Goal: Information Seeking & Learning: Learn about a topic

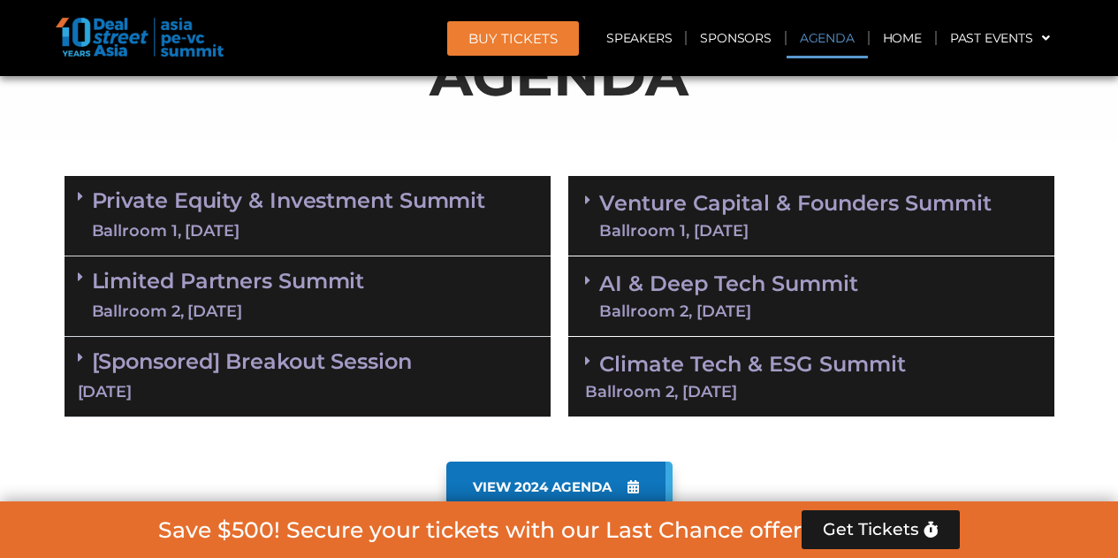
scroll to position [992, 0]
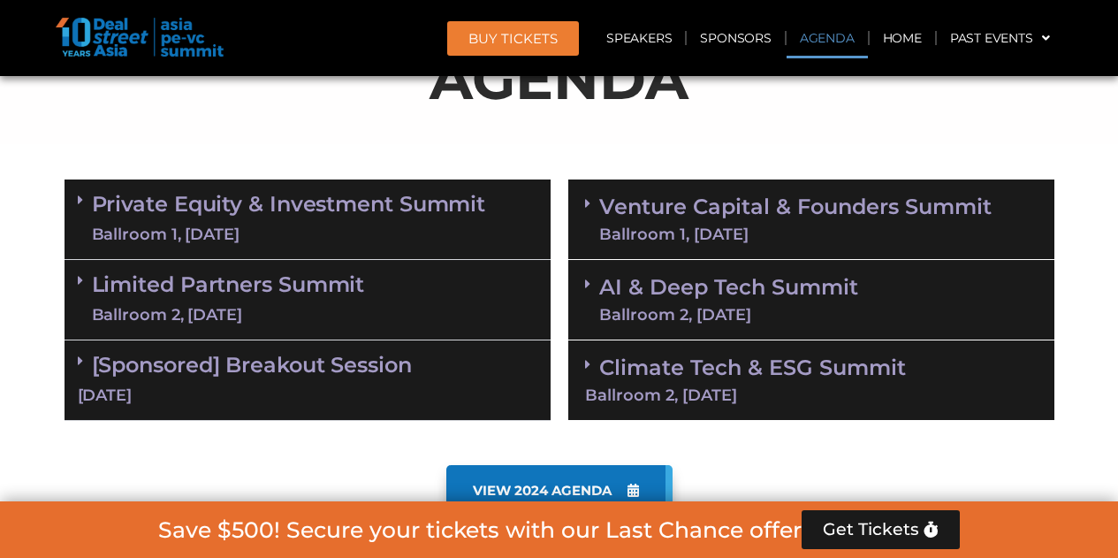
click at [89, 201] on span at bounding box center [85, 200] width 14 height 15
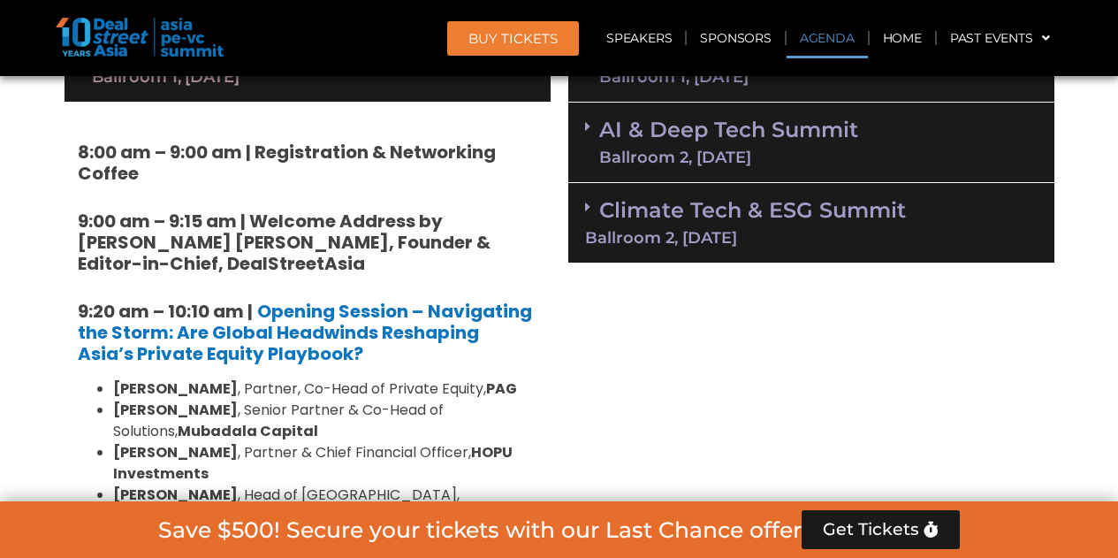
scroll to position [1144, 0]
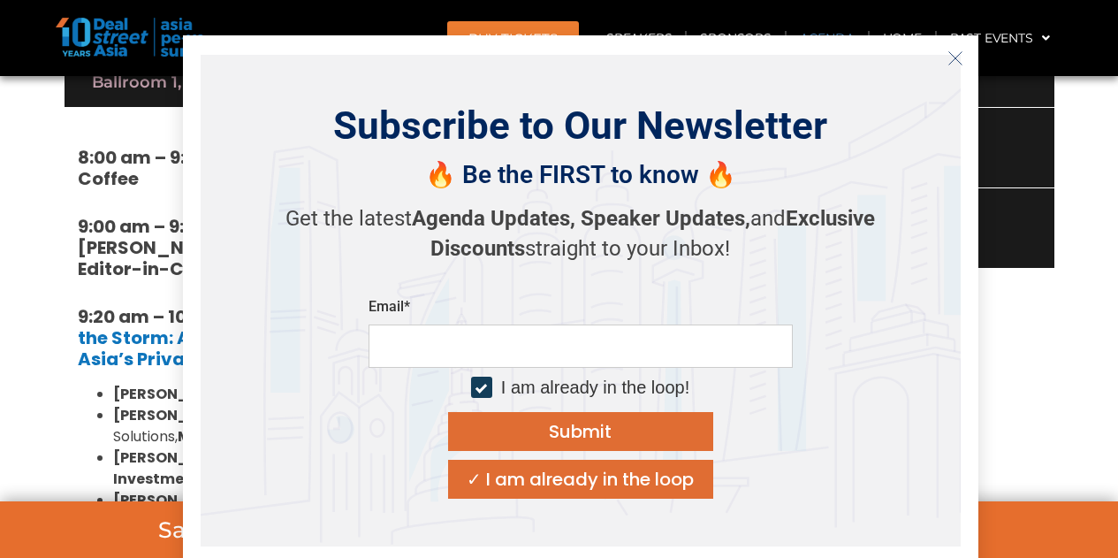
click at [964, 60] on button "Close" at bounding box center [956, 58] width 28 height 28
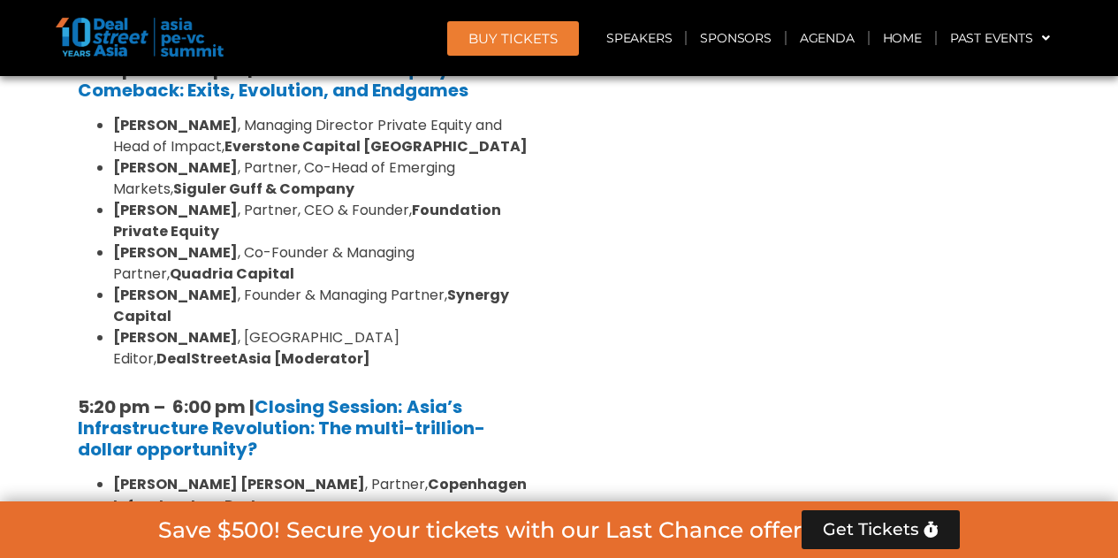
scroll to position [3325, 0]
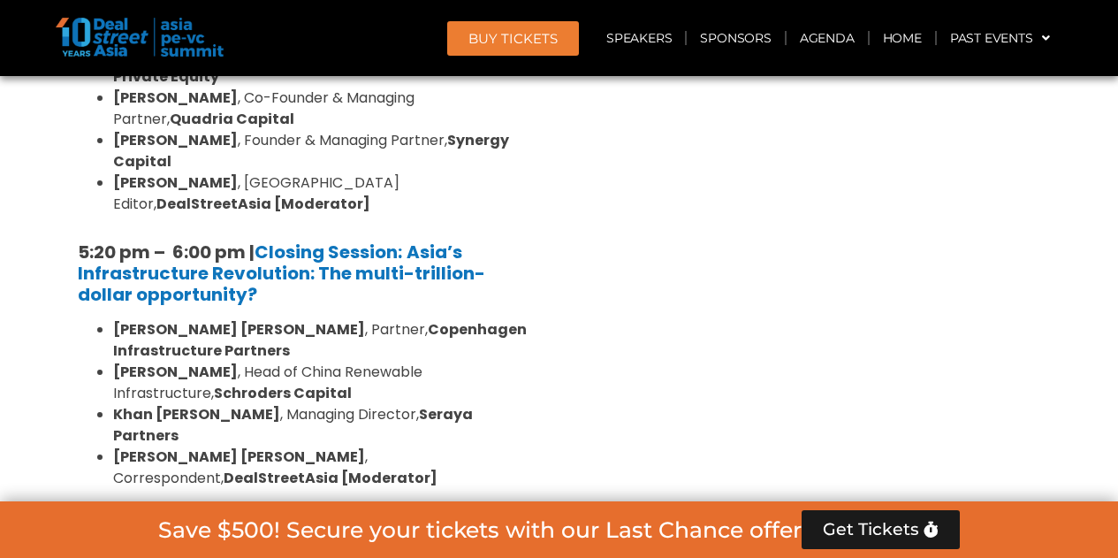
scroll to position [3482, 0]
click at [242, 531] on link "Limited Partners [GEOGRAPHIC_DATA] 2, [DATE]" at bounding box center [228, 557] width 273 height 53
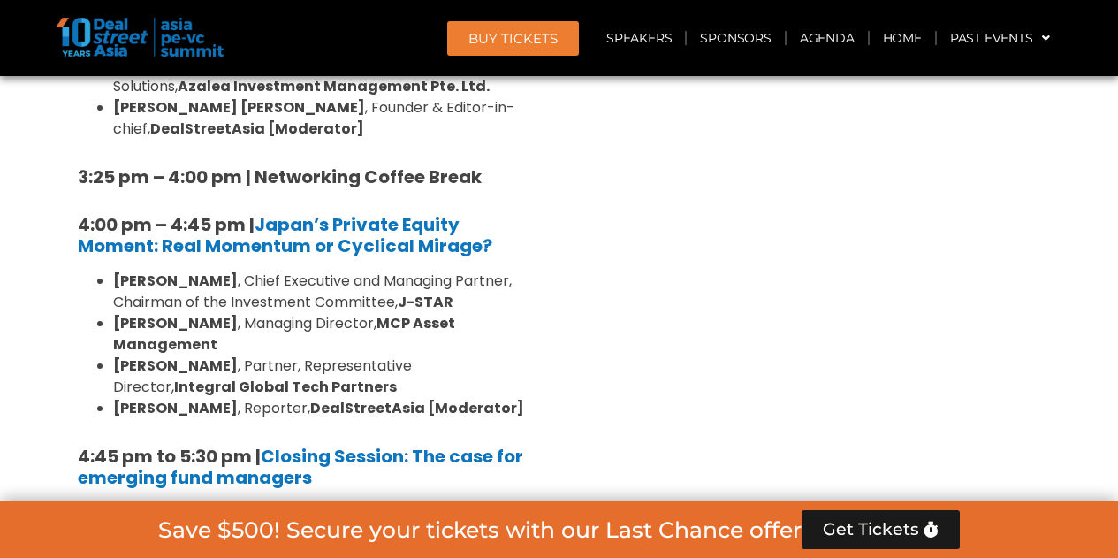
scroll to position [5209, 0]
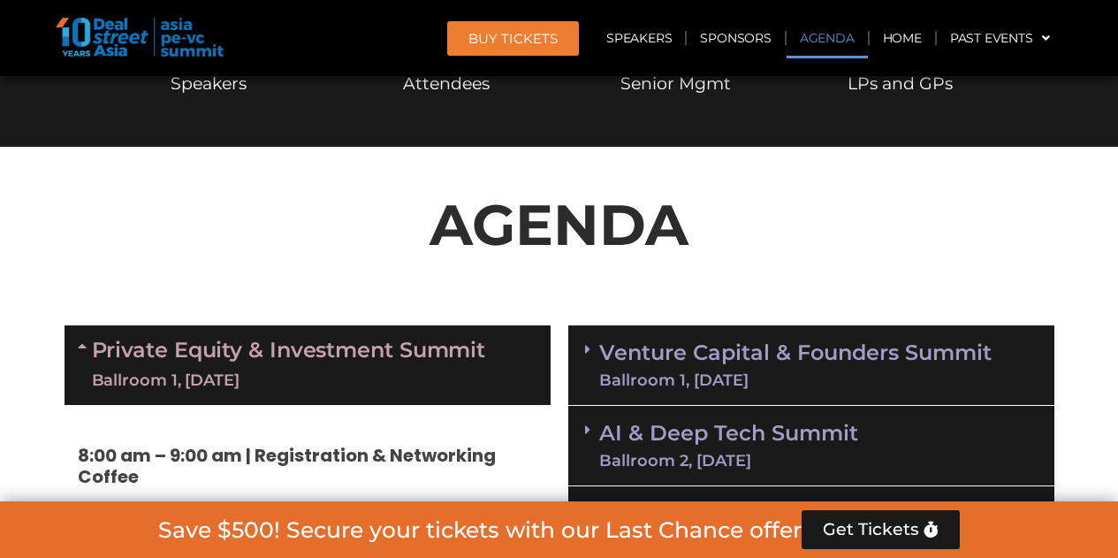
scroll to position [941, 0]
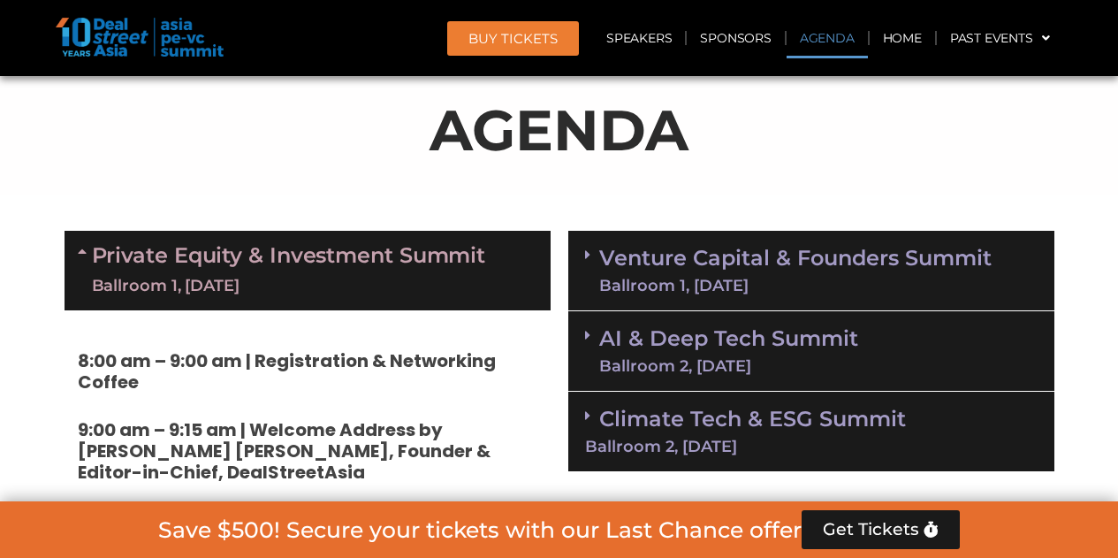
click at [693, 265] on link "Venture Capital & Founders​ Summit Ballroom 1, [DATE]" at bounding box center [795, 271] width 393 height 46
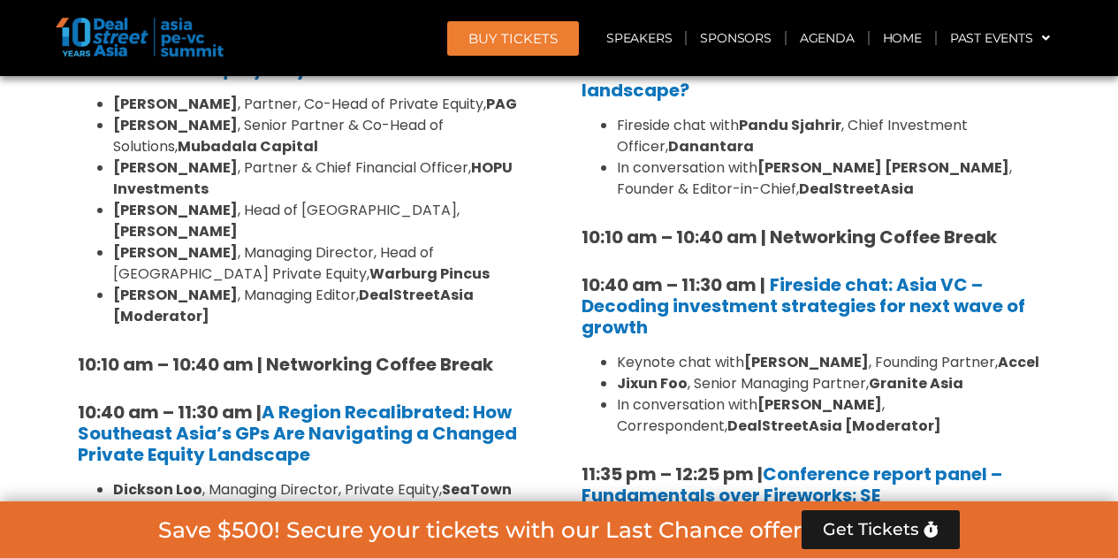
scroll to position [1391, 0]
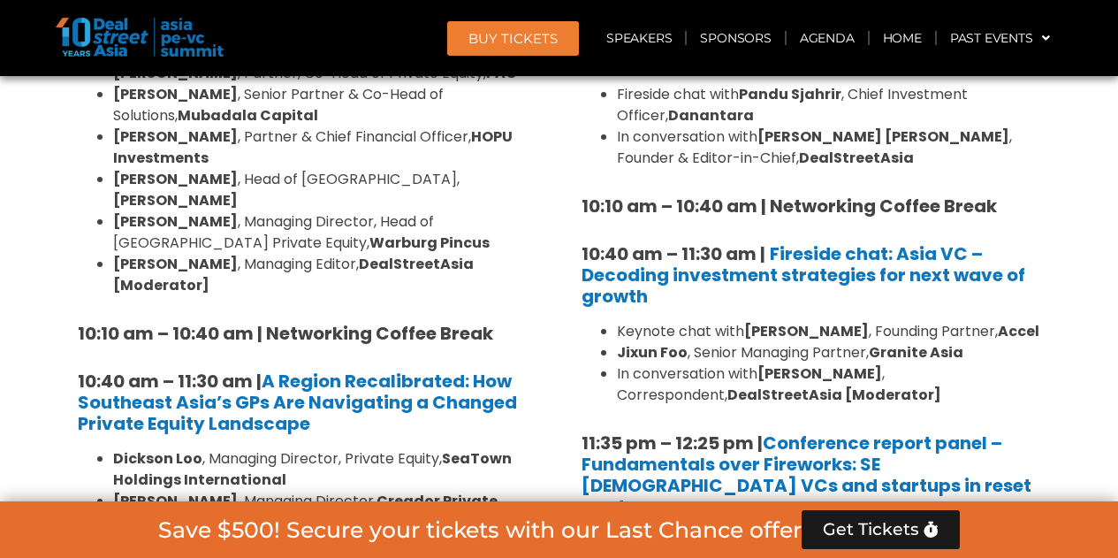
scroll to position [1464, 0]
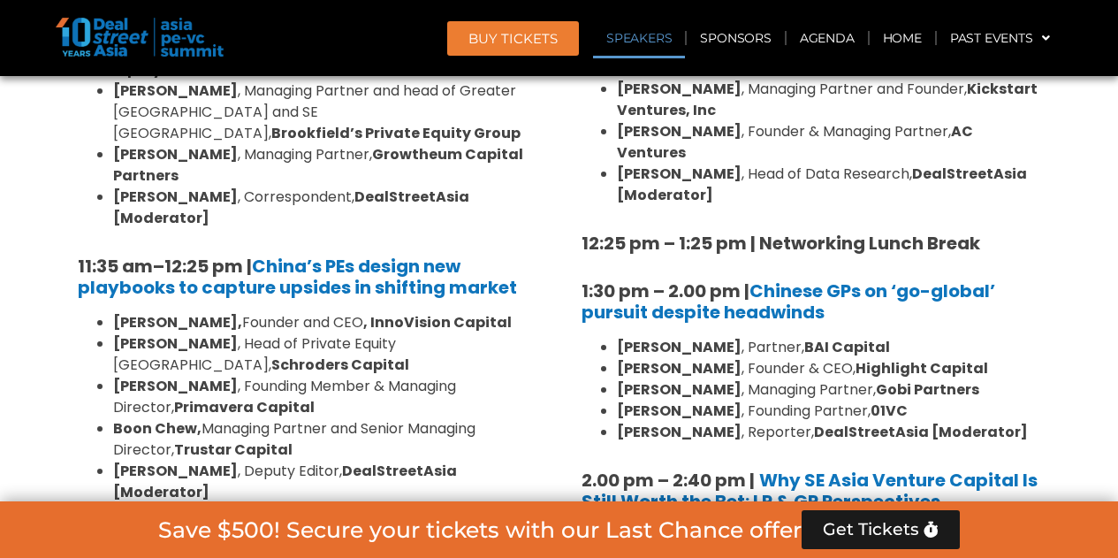
scroll to position [1910, 0]
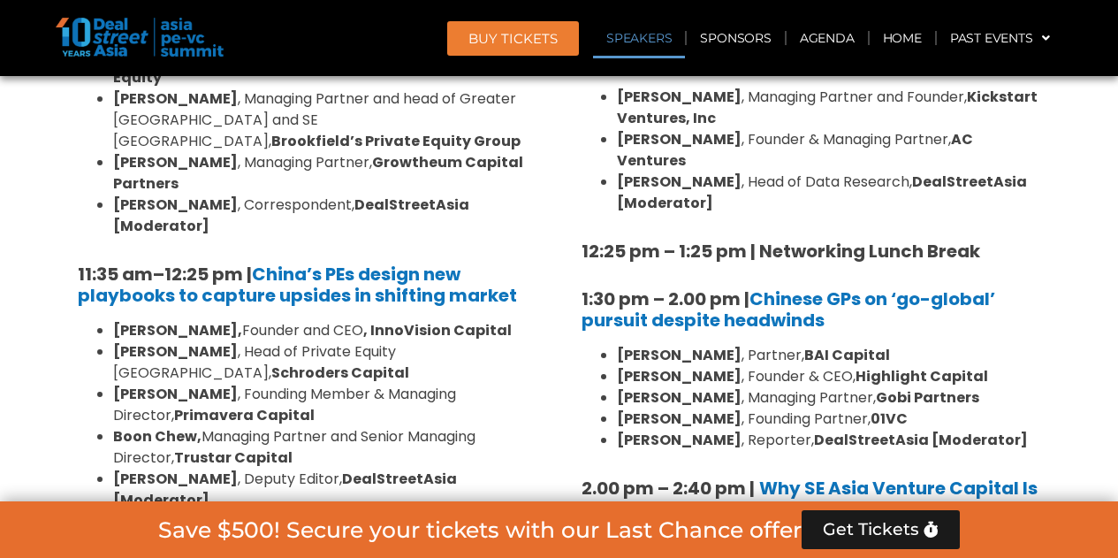
click at [278, 320] on li "[PERSON_NAME], Founder and CEO , InnoVision Capital" at bounding box center [325, 330] width 424 height 21
click at [301, 426] on li "[PERSON_NAME], Managing Partner and Senior Managing Director, Trustar Capital" at bounding box center [325, 447] width 424 height 42
click at [304, 426] on li "[PERSON_NAME], Managing Partner and Senior Managing Director, Trustar Capital" at bounding box center [325, 447] width 424 height 42
click at [329, 426] on li "[PERSON_NAME], Managing Partner and Senior Managing Director, Trustar Capital" at bounding box center [325, 447] width 424 height 42
click at [314, 536] on strong "12:25 pm – 1:25 pm | Networking Lunch Break" at bounding box center [277, 548] width 399 height 25
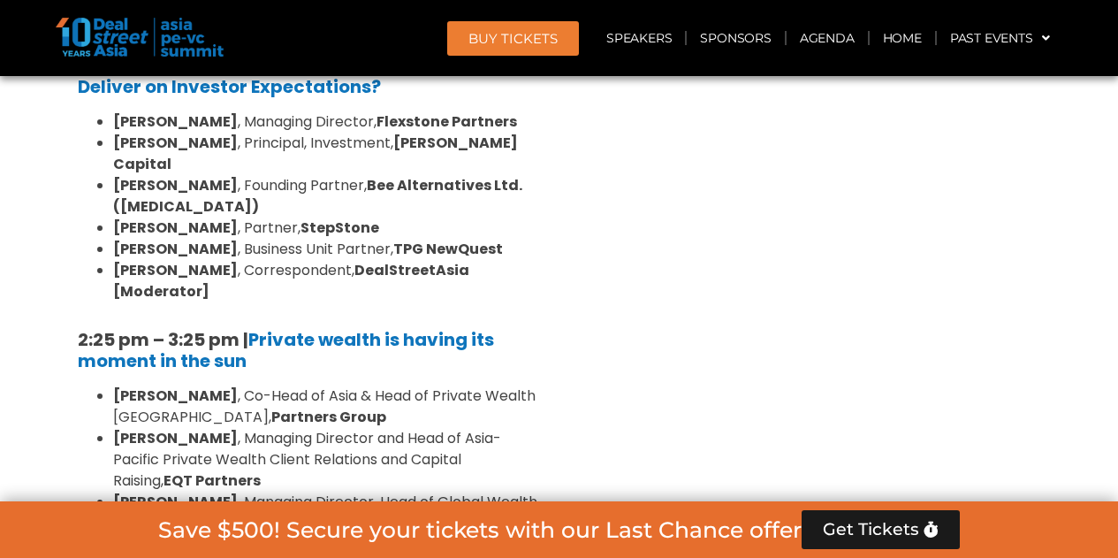
scroll to position [4784, 0]
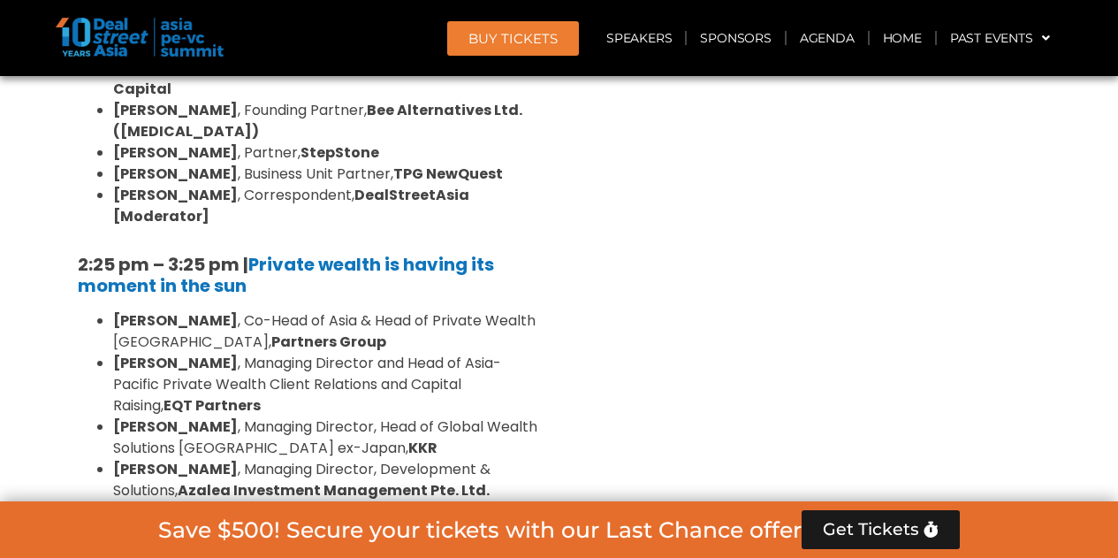
scroll to position [4805, 0]
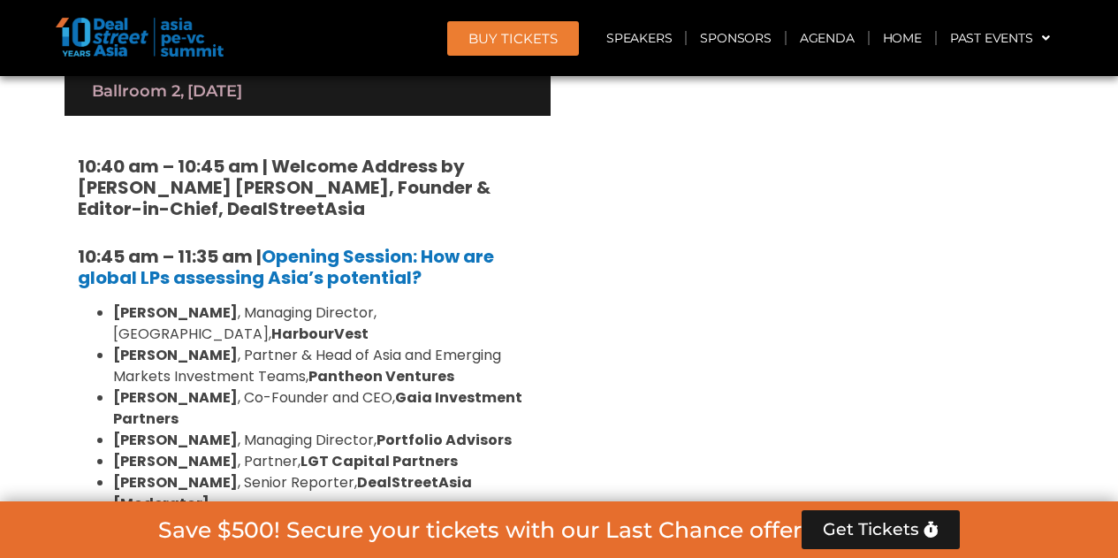
scroll to position [3964, 0]
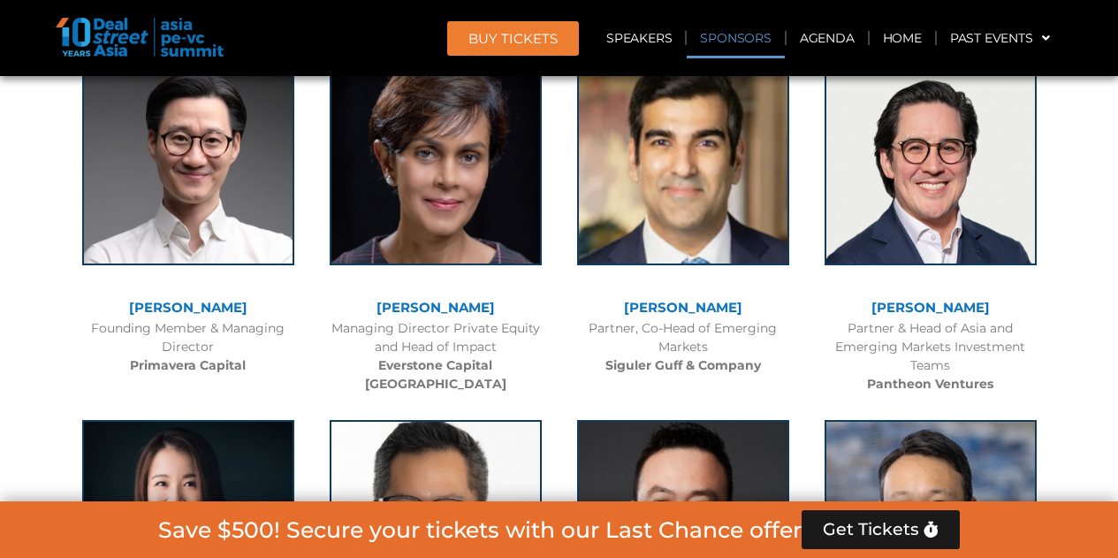
scroll to position [10647, 0]
